Goal: Information Seeking & Learning: Find specific page/section

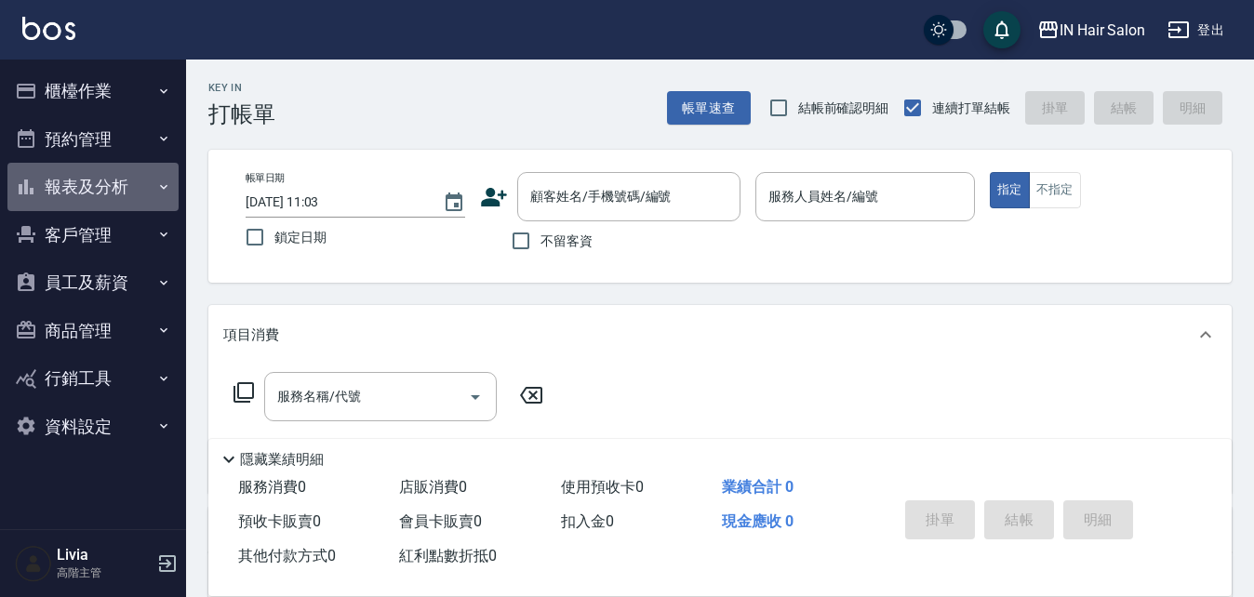
click at [154, 183] on button "報表及分析" at bounding box center [92, 187] width 171 height 48
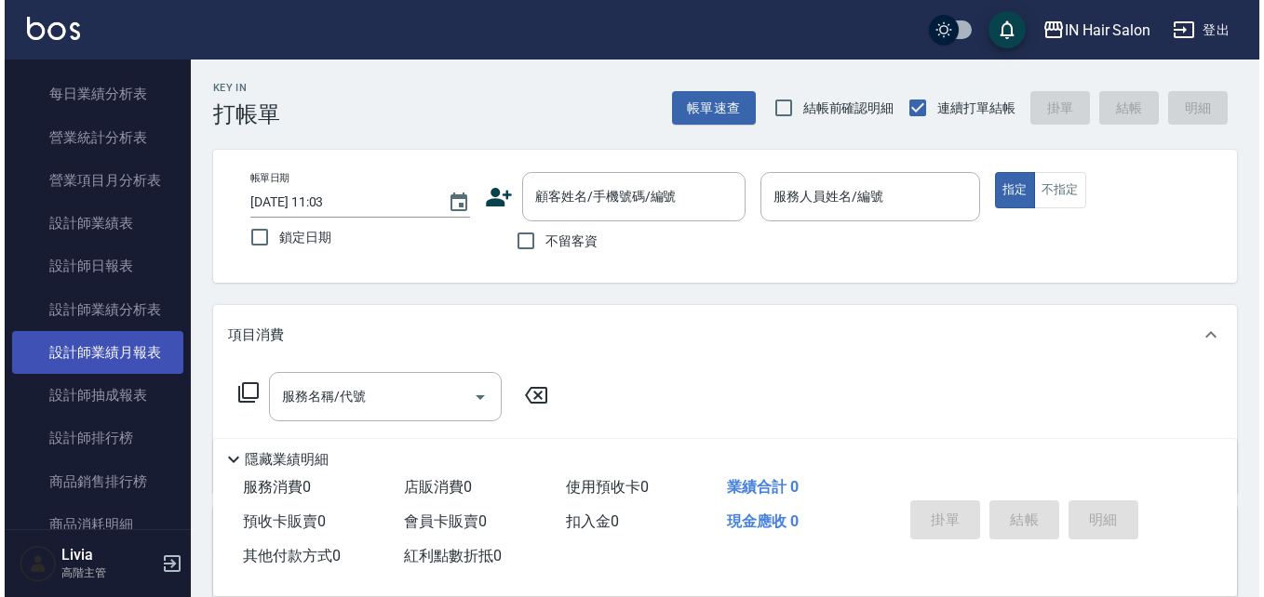
scroll to position [651, 0]
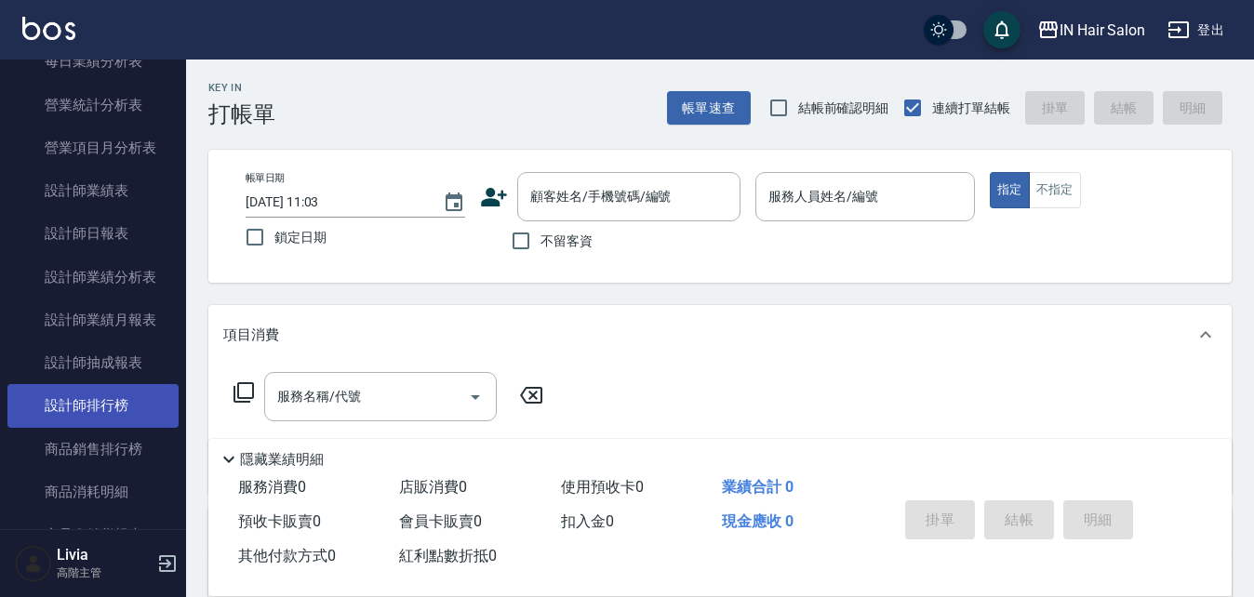
click at [132, 396] on link "設計師排行榜" at bounding box center [92, 405] width 171 height 43
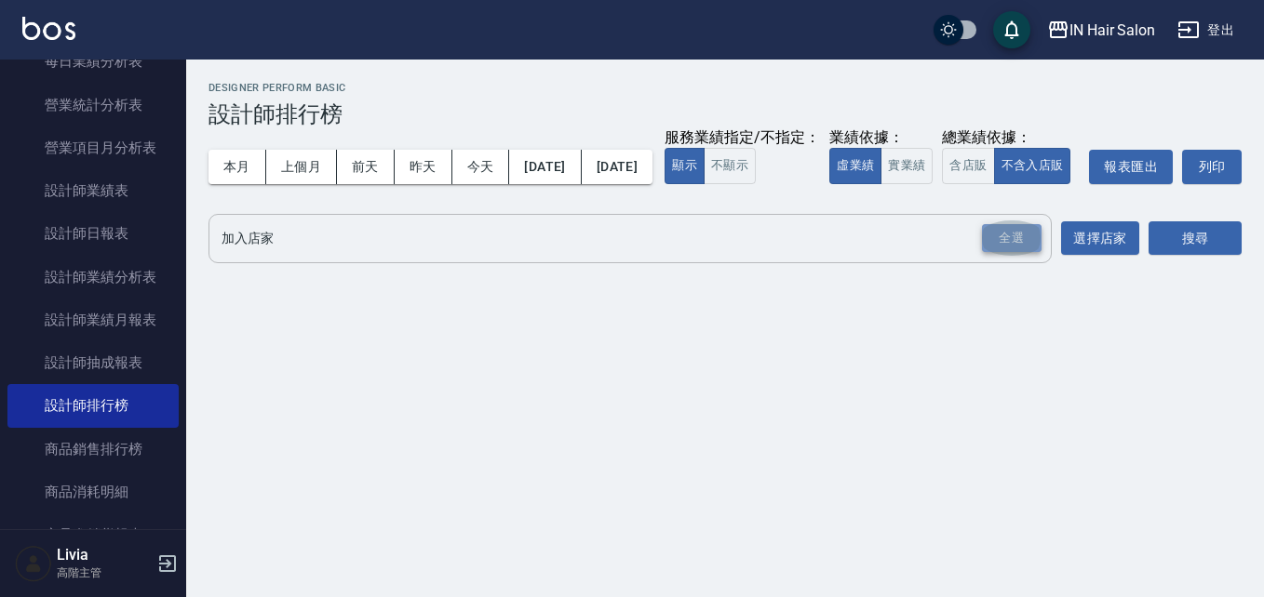
click at [989, 253] on div "全選" at bounding box center [1012, 238] width 60 height 29
click at [1106, 257] on button "選擇店家" at bounding box center [1100, 239] width 78 height 34
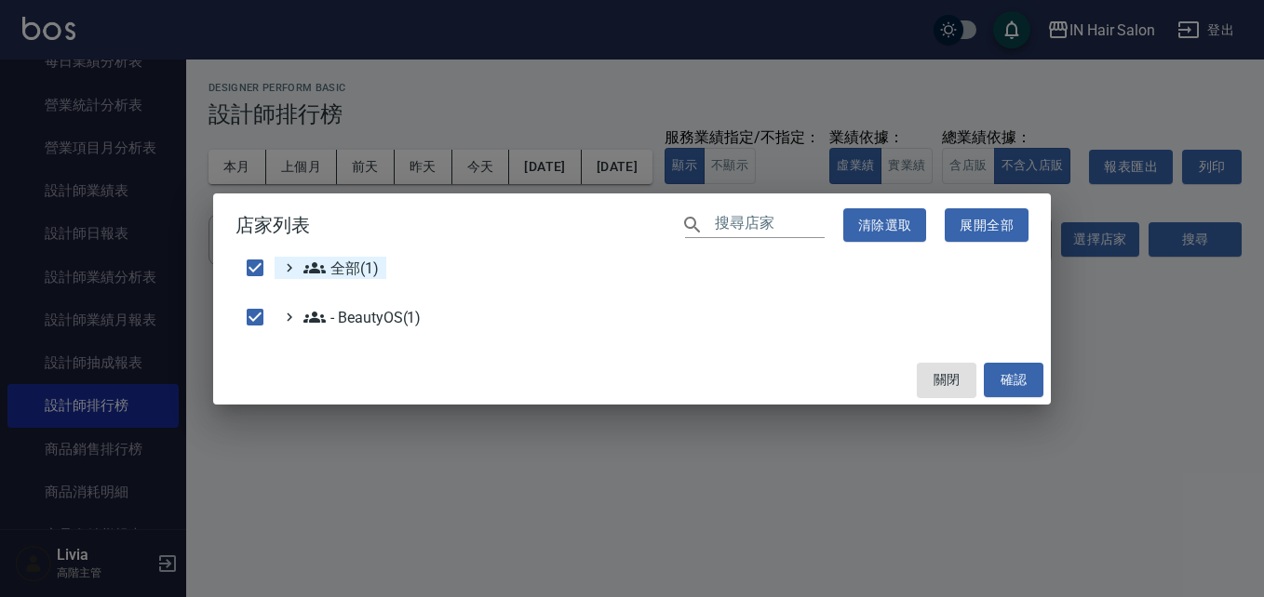
click at [368, 265] on span "全部(1)" at bounding box center [340, 268] width 75 height 22
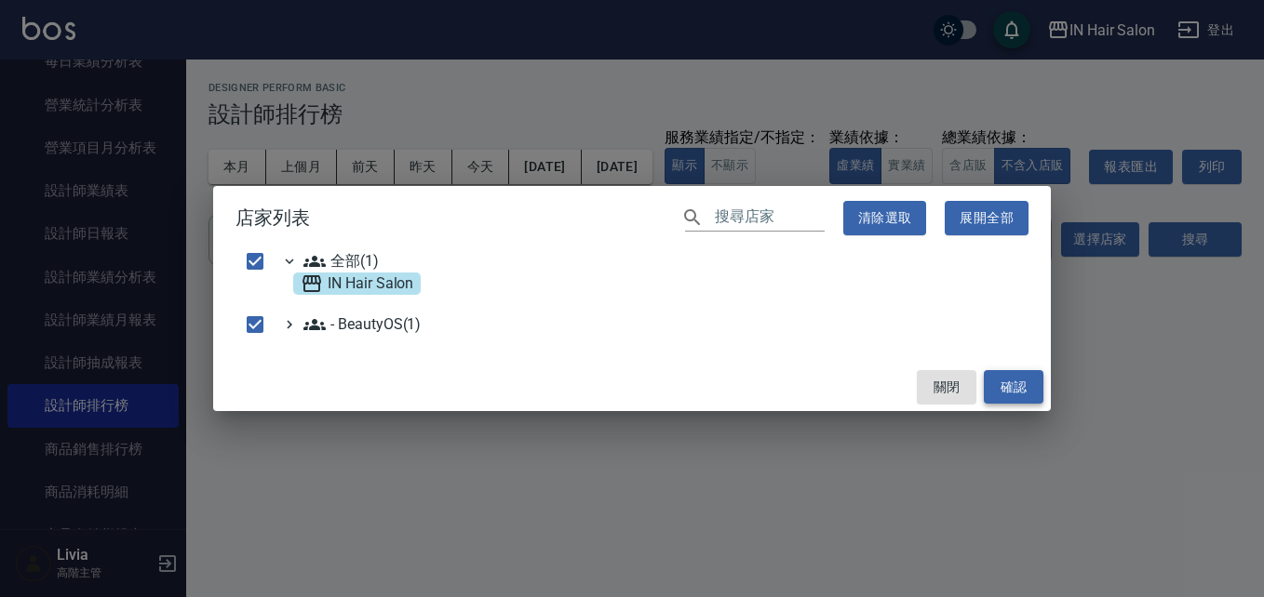
click at [1024, 377] on button "確認" at bounding box center [1014, 387] width 60 height 34
checkbox input "false"
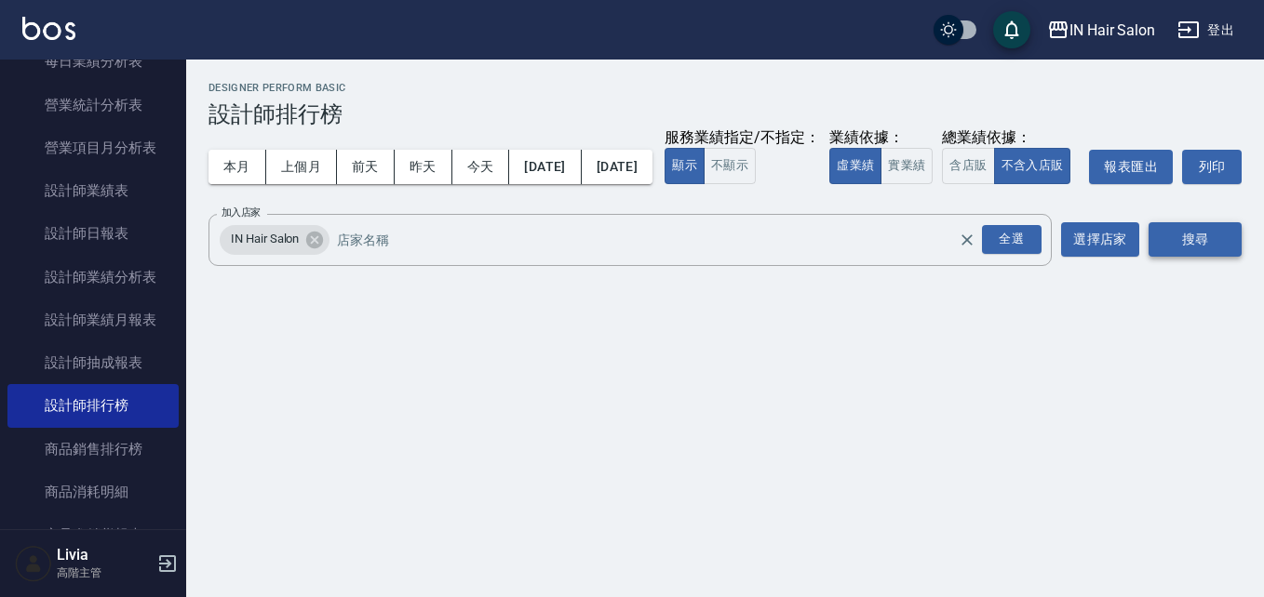
click at [1181, 257] on button "搜尋" at bounding box center [1194, 239] width 93 height 34
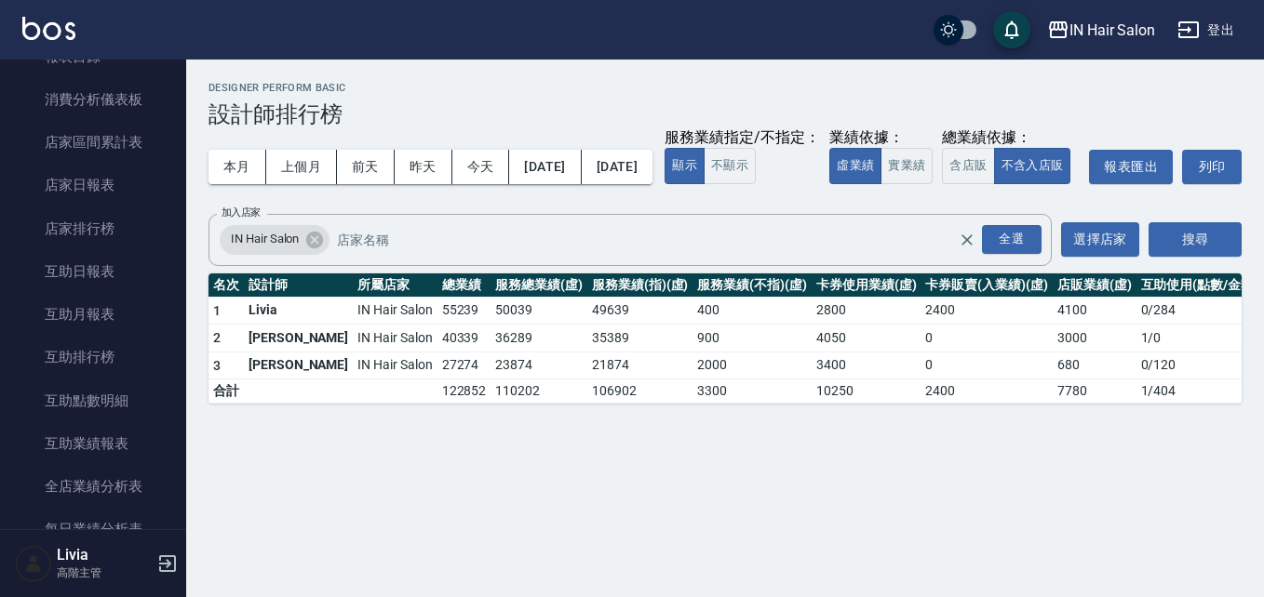
scroll to position [93, 0]
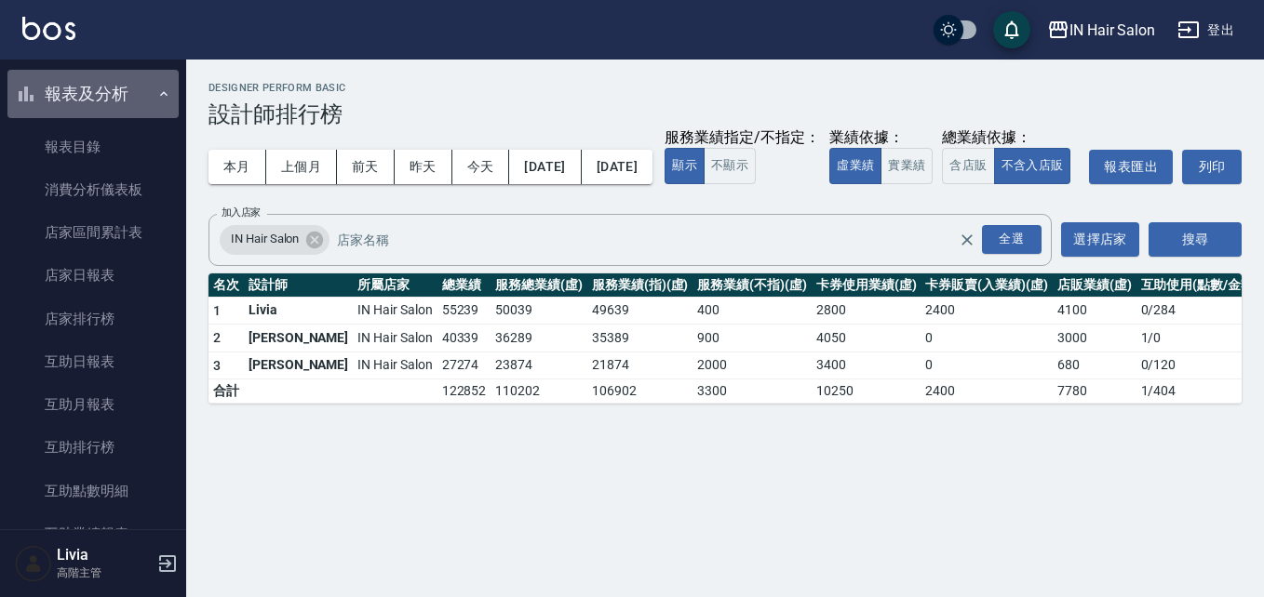
click at [156, 90] on icon "button" at bounding box center [163, 94] width 15 height 15
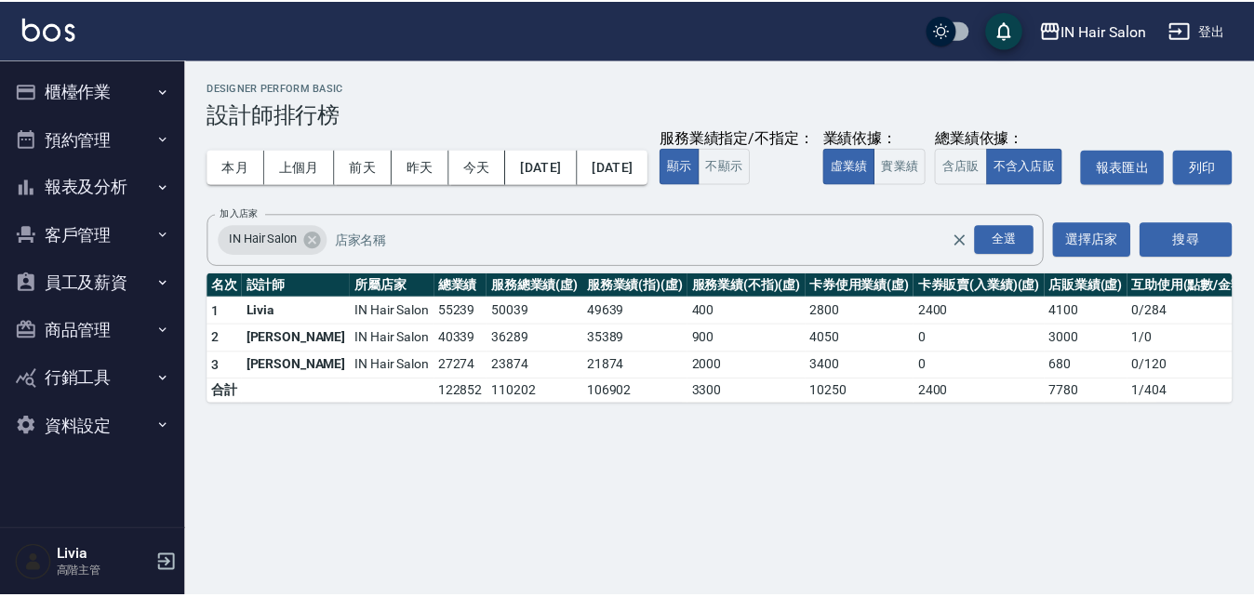
scroll to position [0, 0]
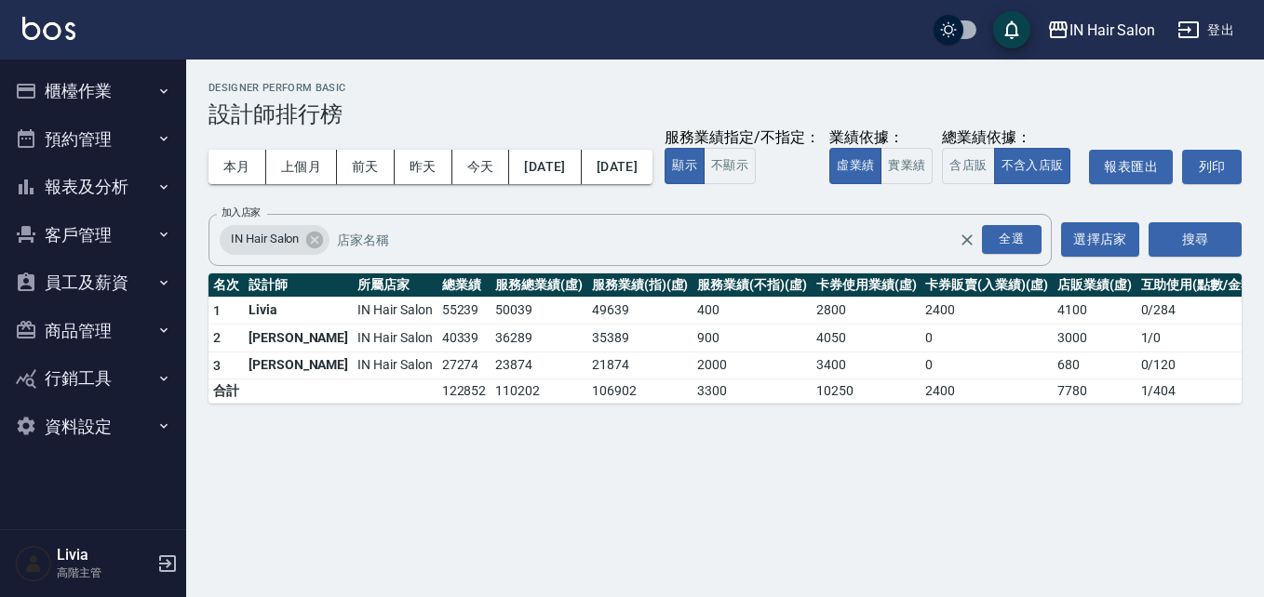
click at [104, 88] on button "櫃檯作業" at bounding box center [92, 91] width 171 height 48
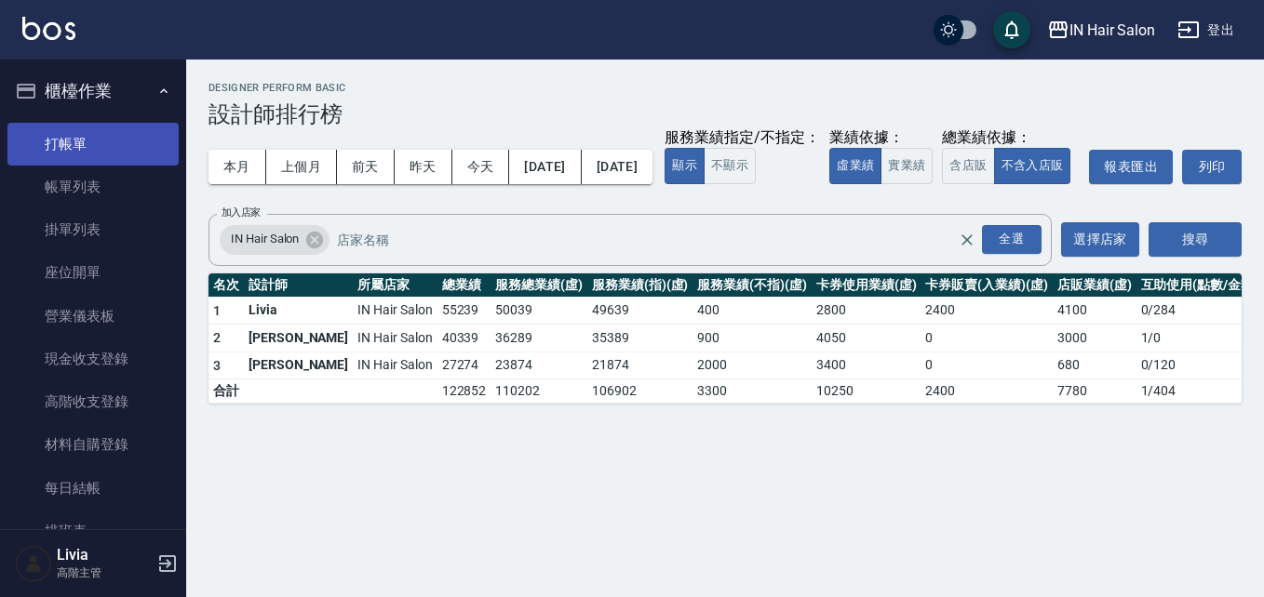
click at [79, 141] on link "打帳單" at bounding box center [92, 144] width 171 height 43
